Goal: Information Seeking & Learning: Learn about a topic

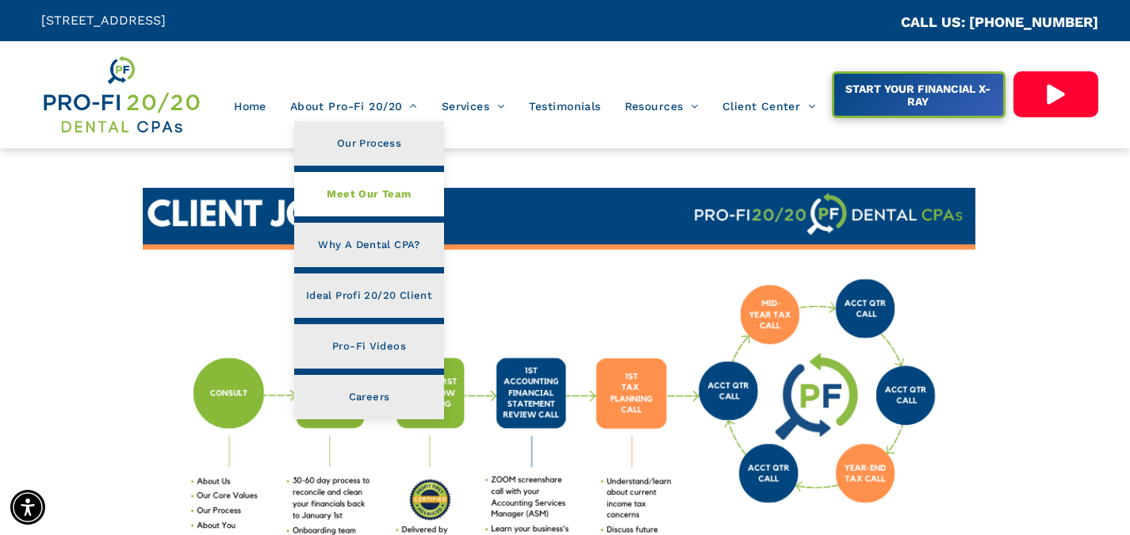
click at [397, 194] on span "Meet Our Team" at bounding box center [369, 194] width 84 height 21
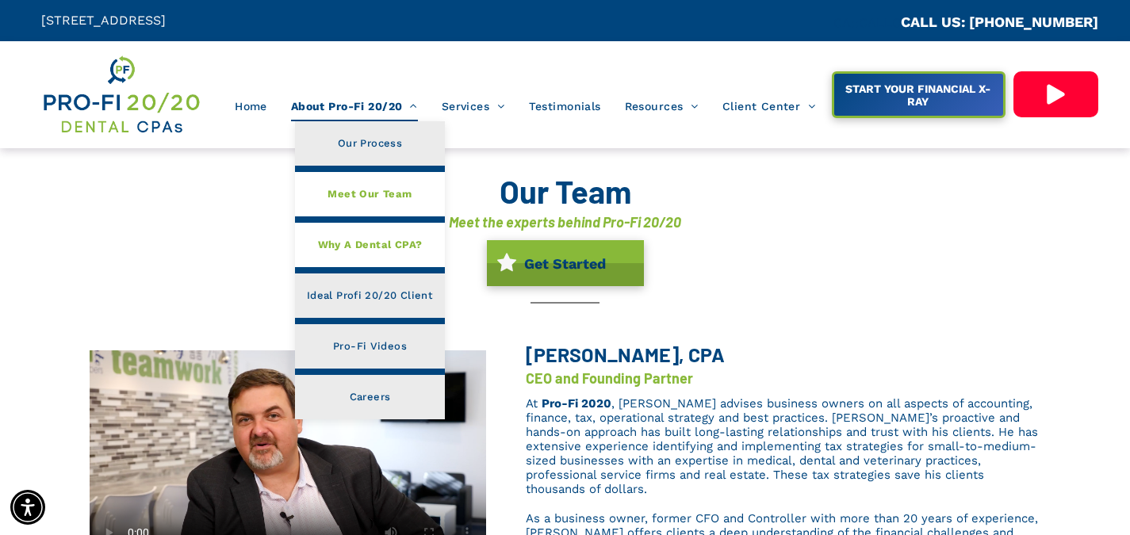
click at [397, 247] on span "Why A Dental CPA?" at bounding box center [370, 245] width 105 height 21
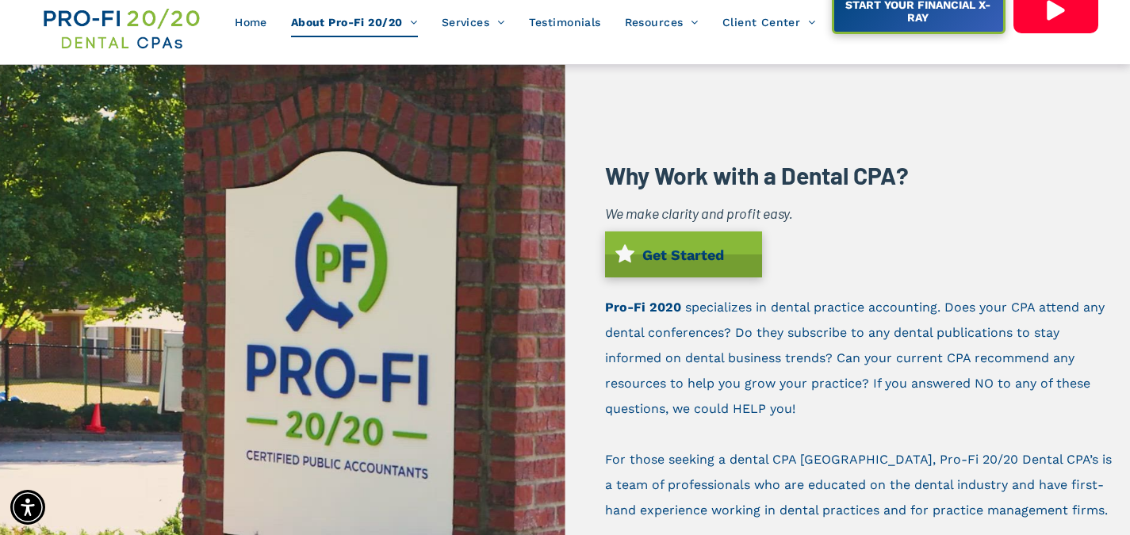
scroll to position [83, 0]
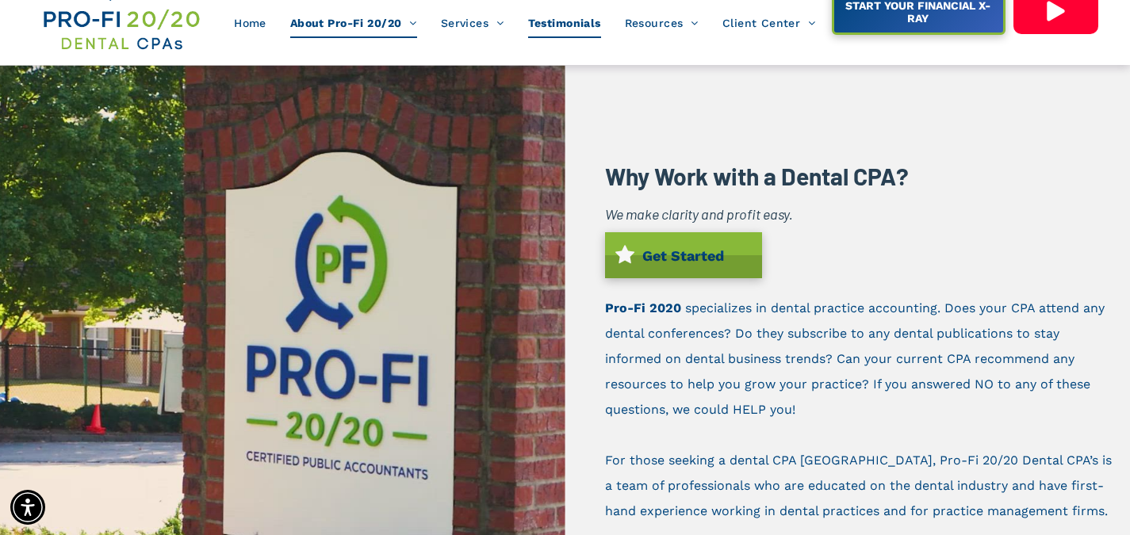
click at [564, 24] on span "Testimonials" at bounding box center [564, 23] width 73 height 30
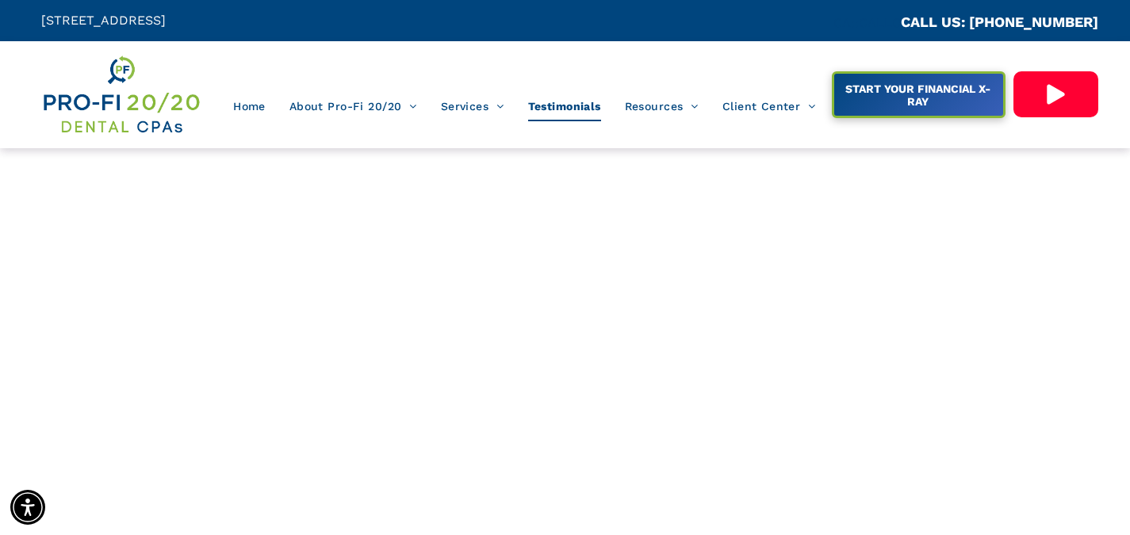
click at [1049, 104] on icon at bounding box center [1055, 94] width 53 height 22
